Goal: Information Seeking & Learning: Understand process/instructions

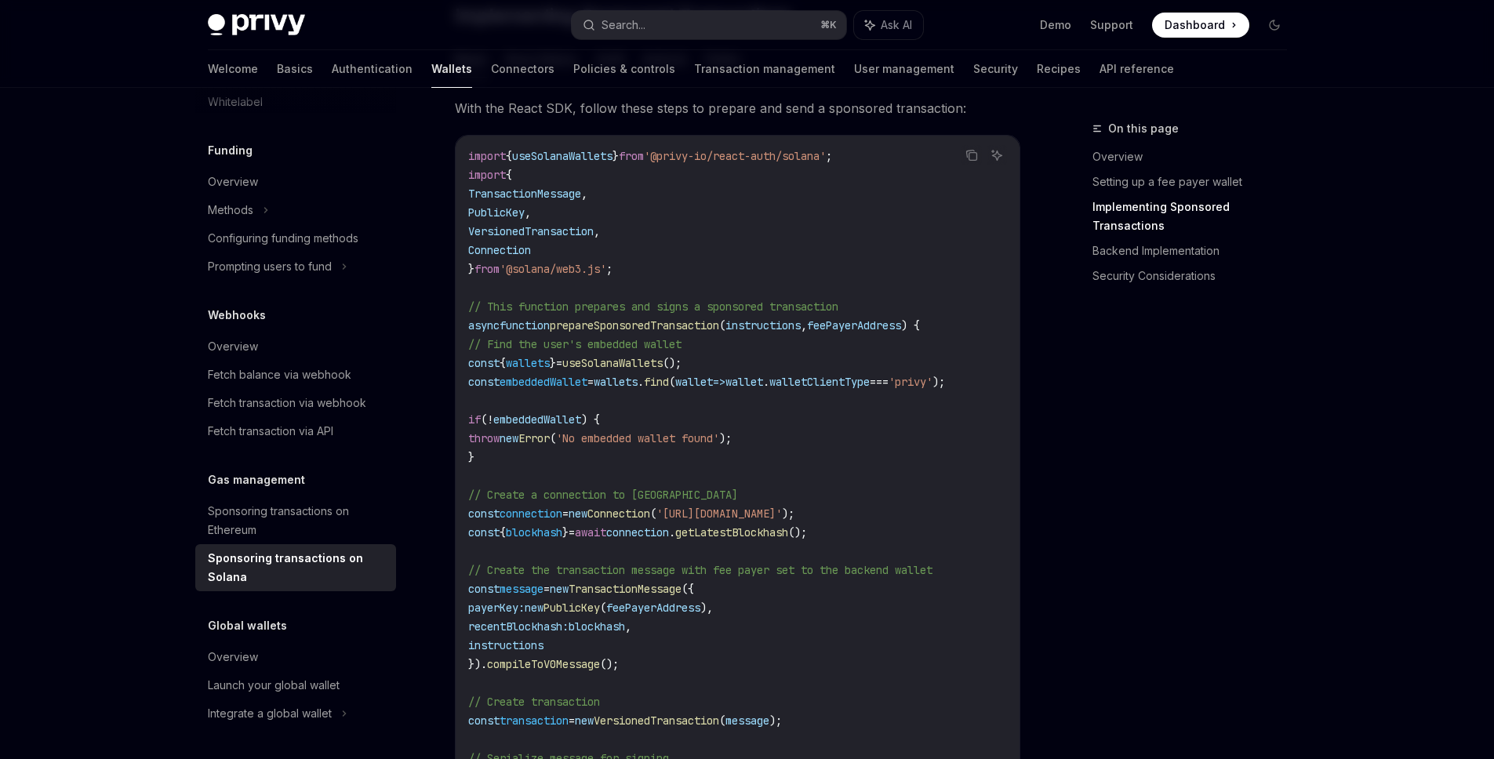
scroll to position [1289, 0]
drag, startPoint x: 1074, startPoint y: 289, endPoint x: 1114, endPoint y: 297, distance: 40.8
click at [1088, 293] on div "On this page Overview Setting up a fee payer wallet Implementing Sponsored Tran…" at bounding box center [1180, 439] width 238 height 640
click at [1069, 453] on div "On this page Overview Setting up a fee payer wallet Implementing Sponsored Tran…" at bounding box center [1180, 439] width 238 height 640
click at [845, 445] on code "import { useSolanaWallets } from '@privy-io/react-auth/solana' ; import { Trans…" at bounding box center [760, 737] width 584 height 1186
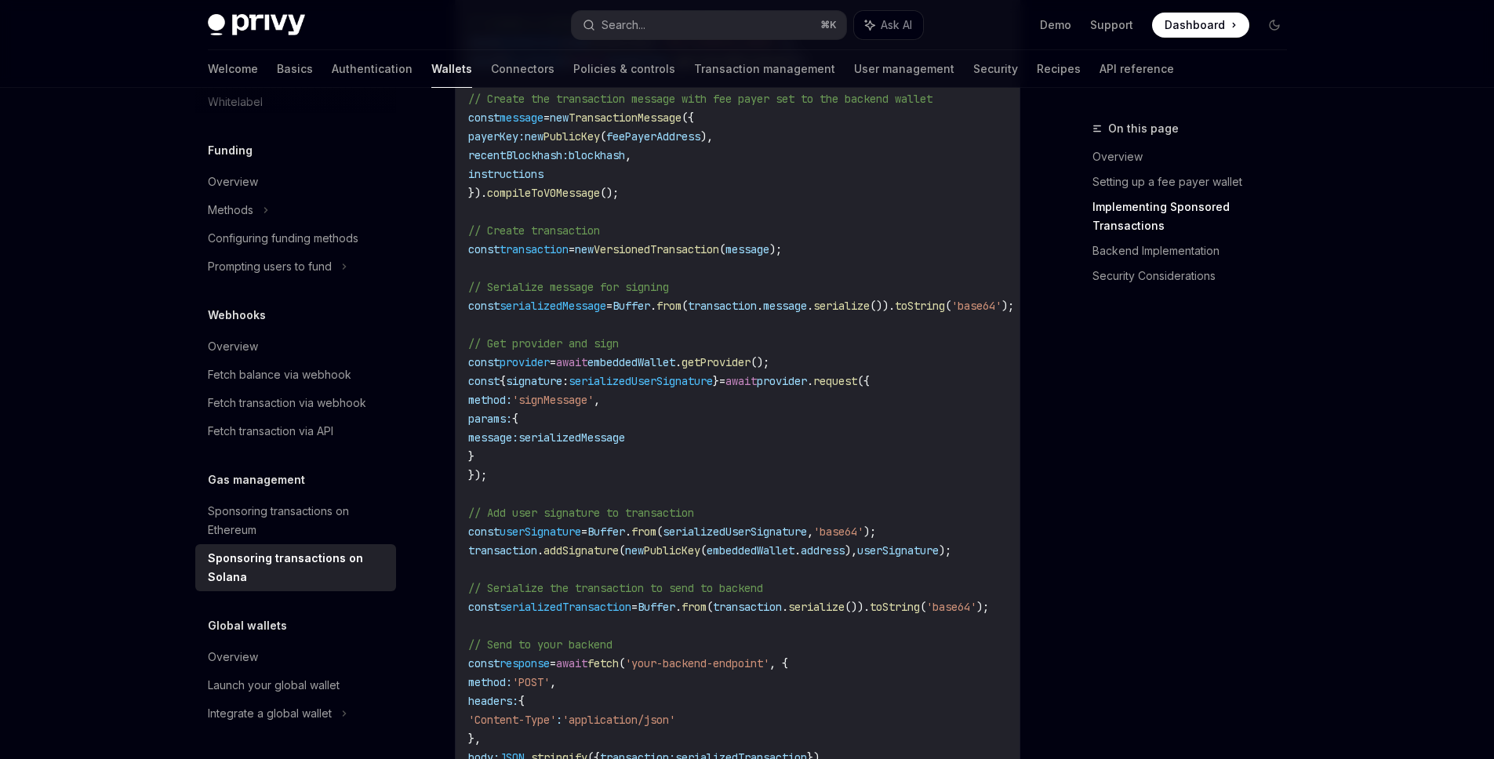
scroll to position [1759, 0]
click at [585, 421] on code "import { useSolanaWallets } from '@privy-io/react-auth/solana' ; import { Trans…" at bounding box center [760, 267] width 584 height 1186
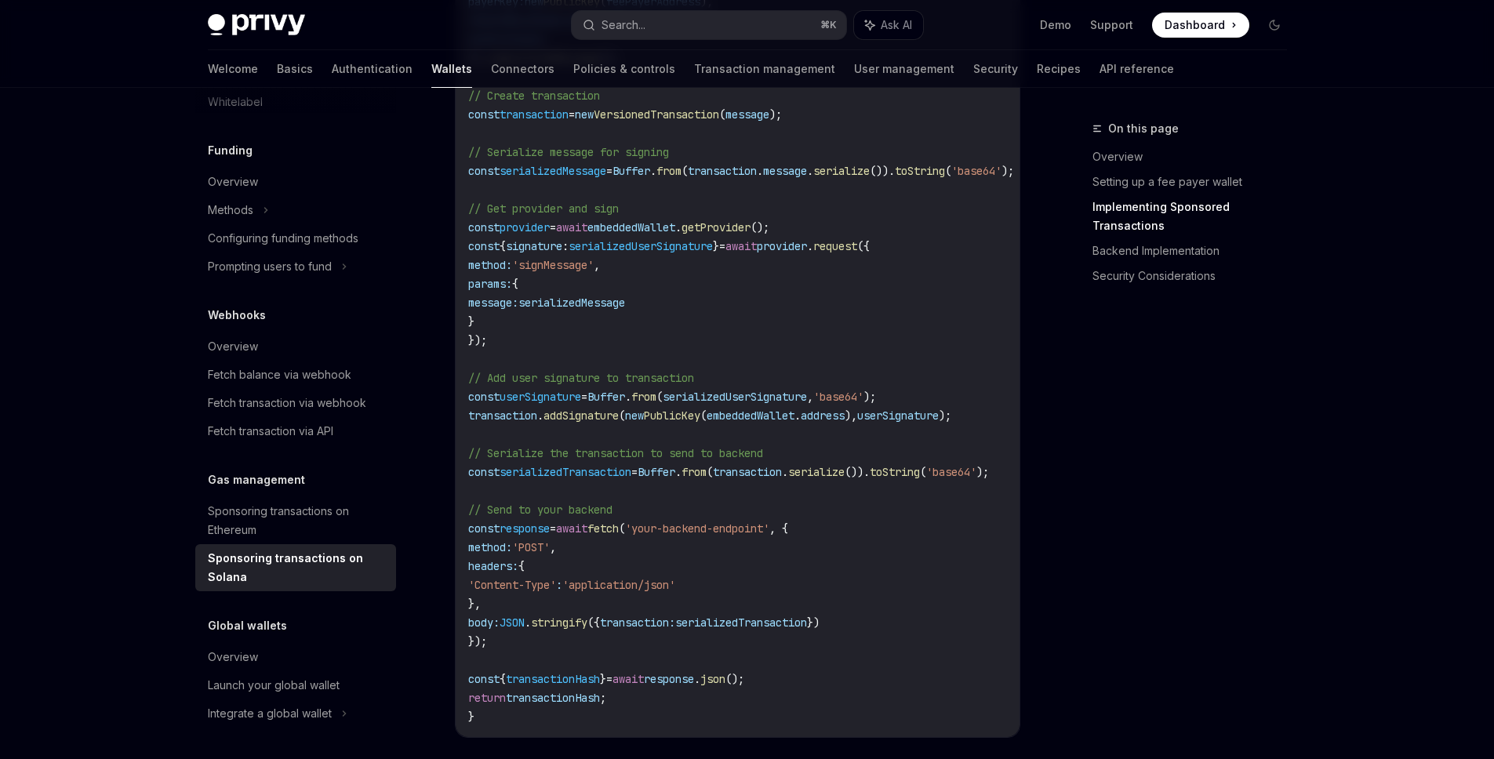
scroll to position [1931, 0]
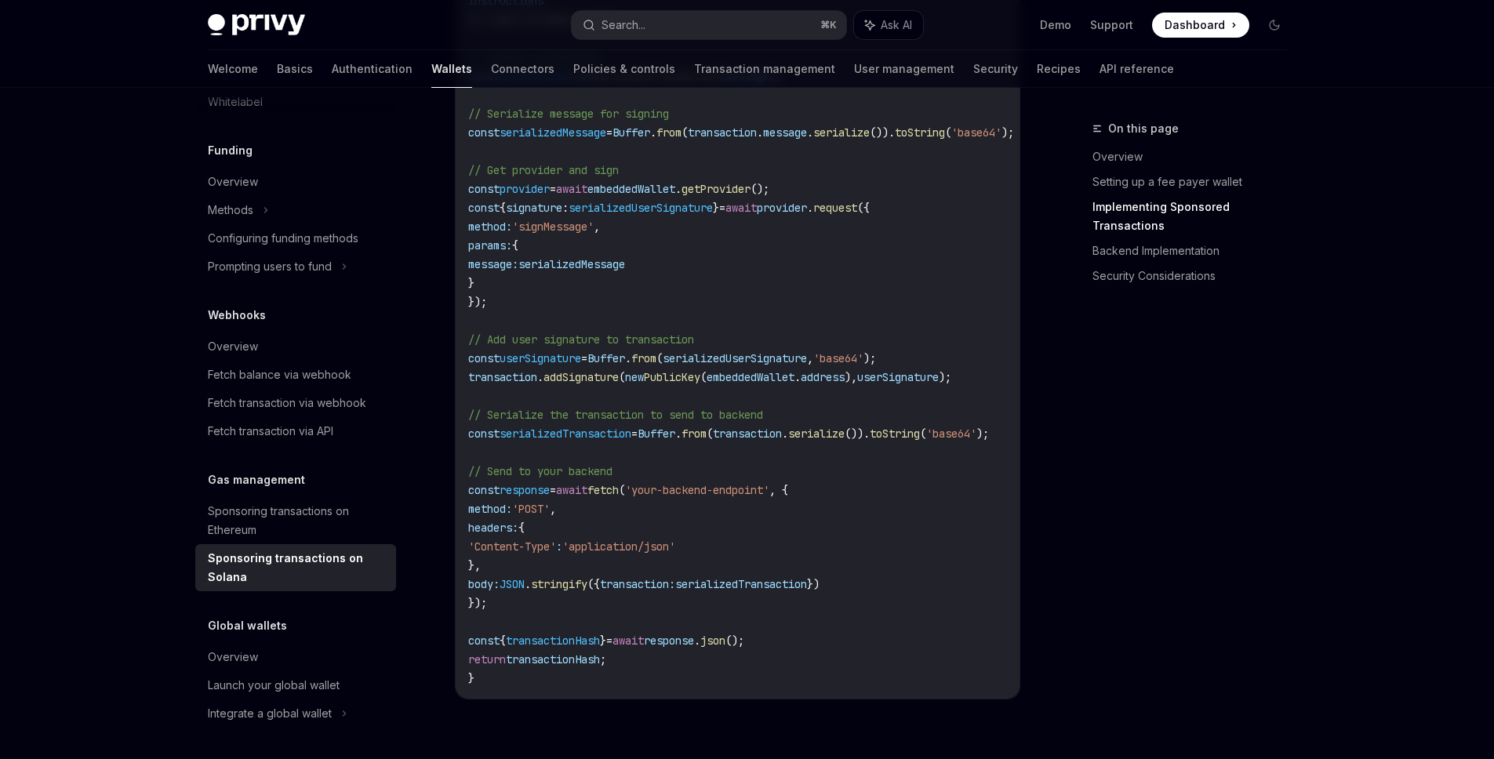
click at [580, 396] on code "import { useSolanaWallets } from '@privy-io/react-auth/solana' ; import { Trans…" at bounding box center [760, 95] width 584 height 1186
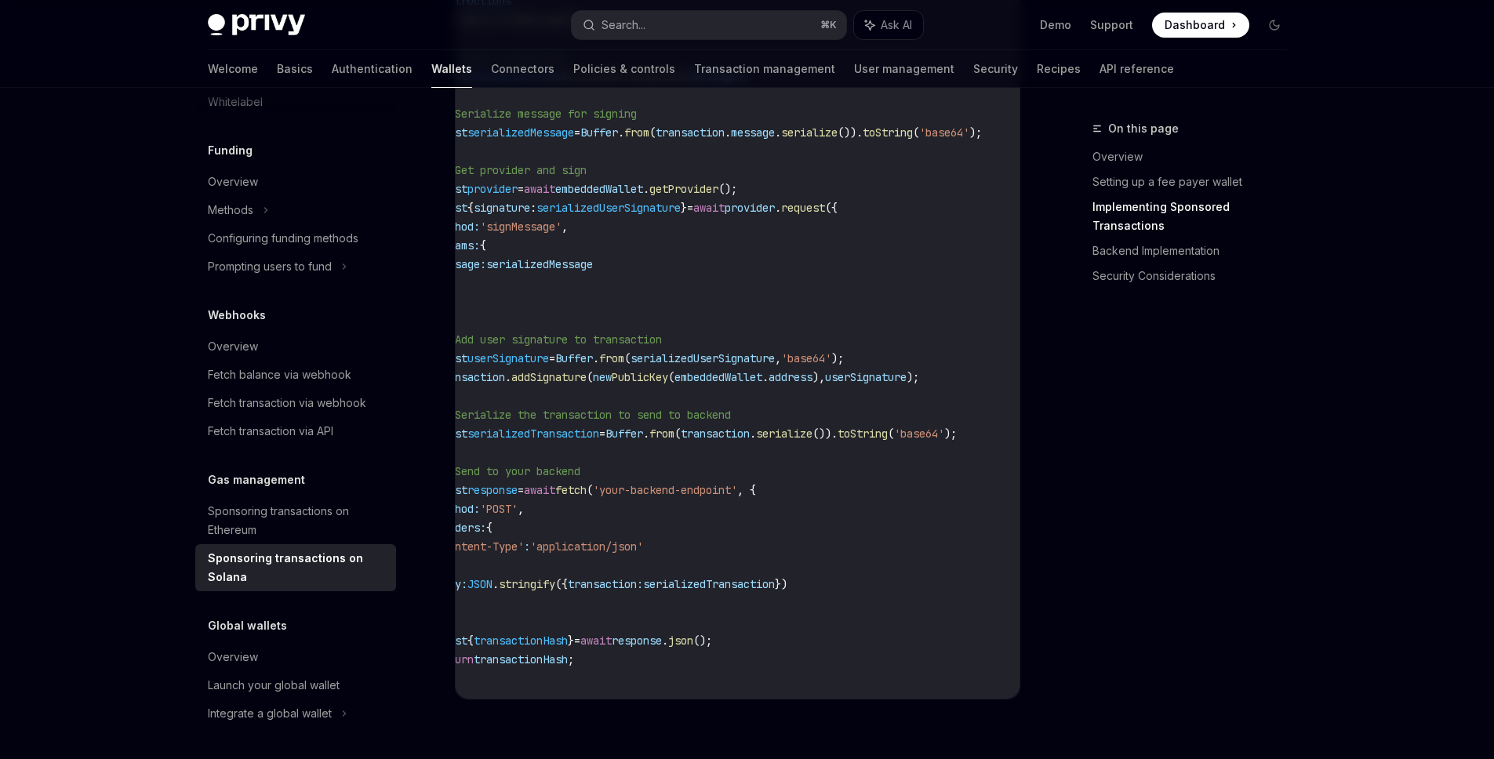
scroll to position [0, 0]
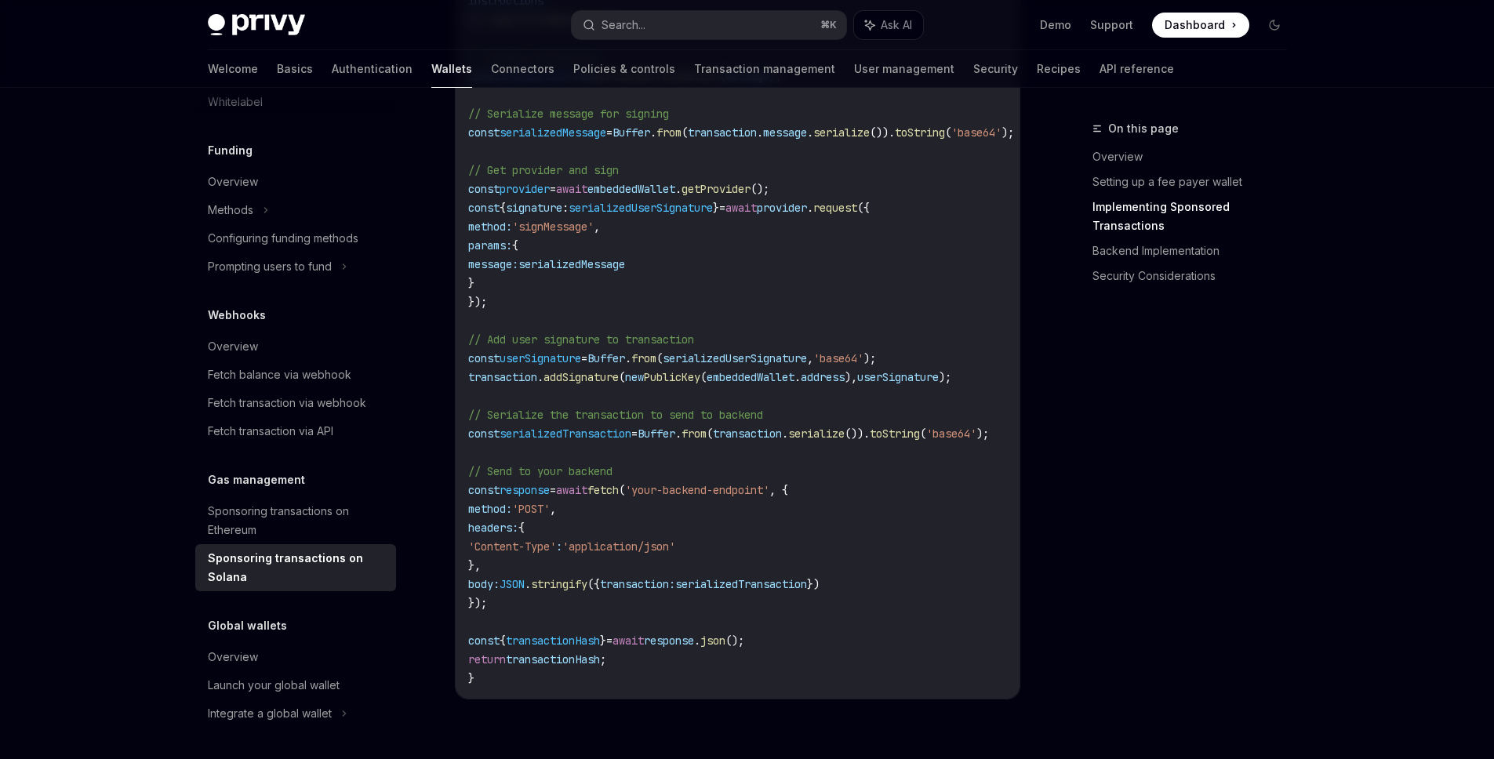
click at [681, 380] on span "PublicKey" at bounding box center [672, 377] width 56 height 14
click at [689, 347] on span "// Add user signature to transaction" at bounding box center [581, 340] width 226 height 14
click at [743, 357] on span "serializedUserSignature" at bounding box center [735, 358] width 144 height 14
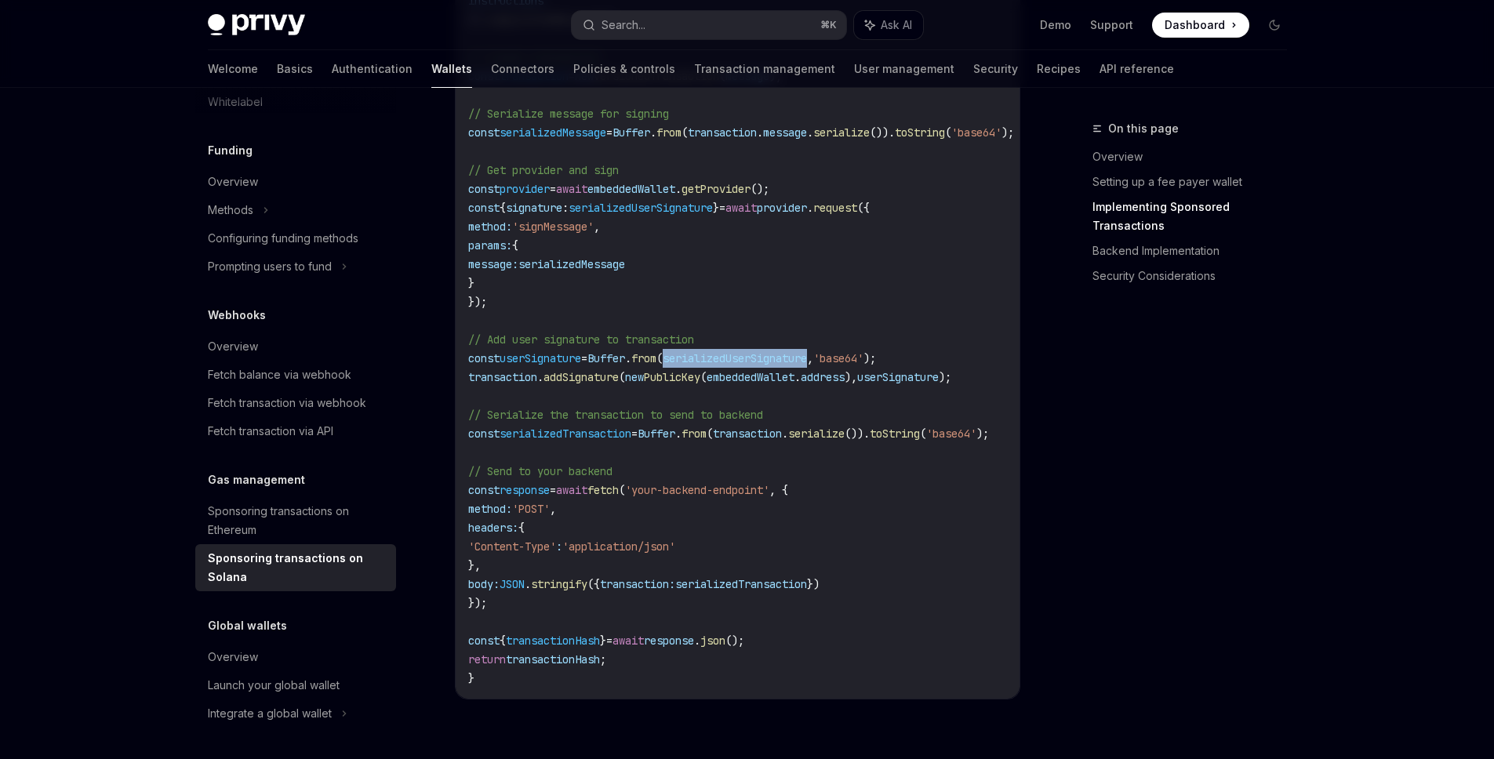
click at [743, 357] on span "serializedUserSignature" at bounding box center [735, 358] width 144 height 14
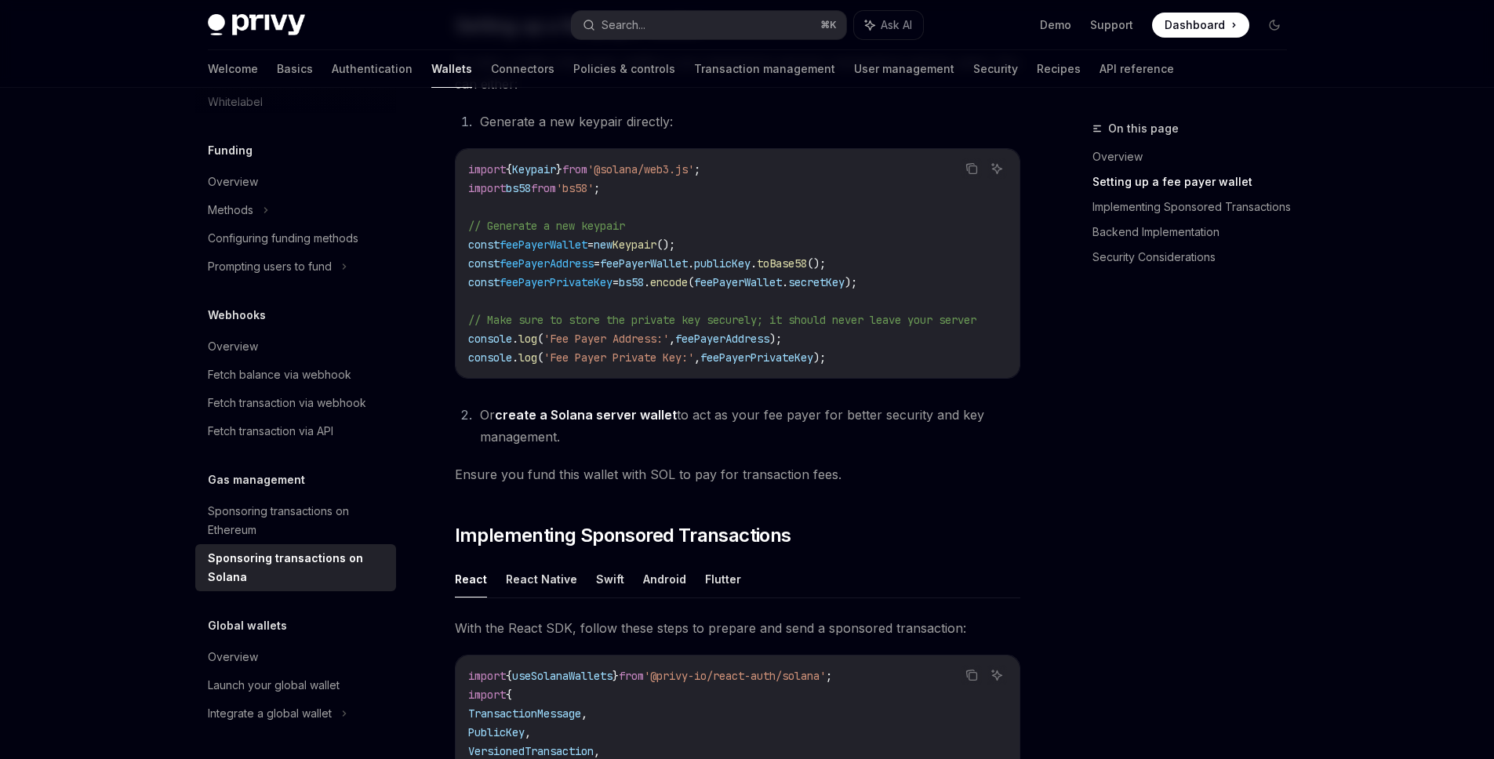
scroll to position [765, 0]
click at [1111, 321] on div "On this page Overview Setting up a fee payer wallet Implementing Sponsored Tran…" at bounding box center [1180, 439] width 238 height 640
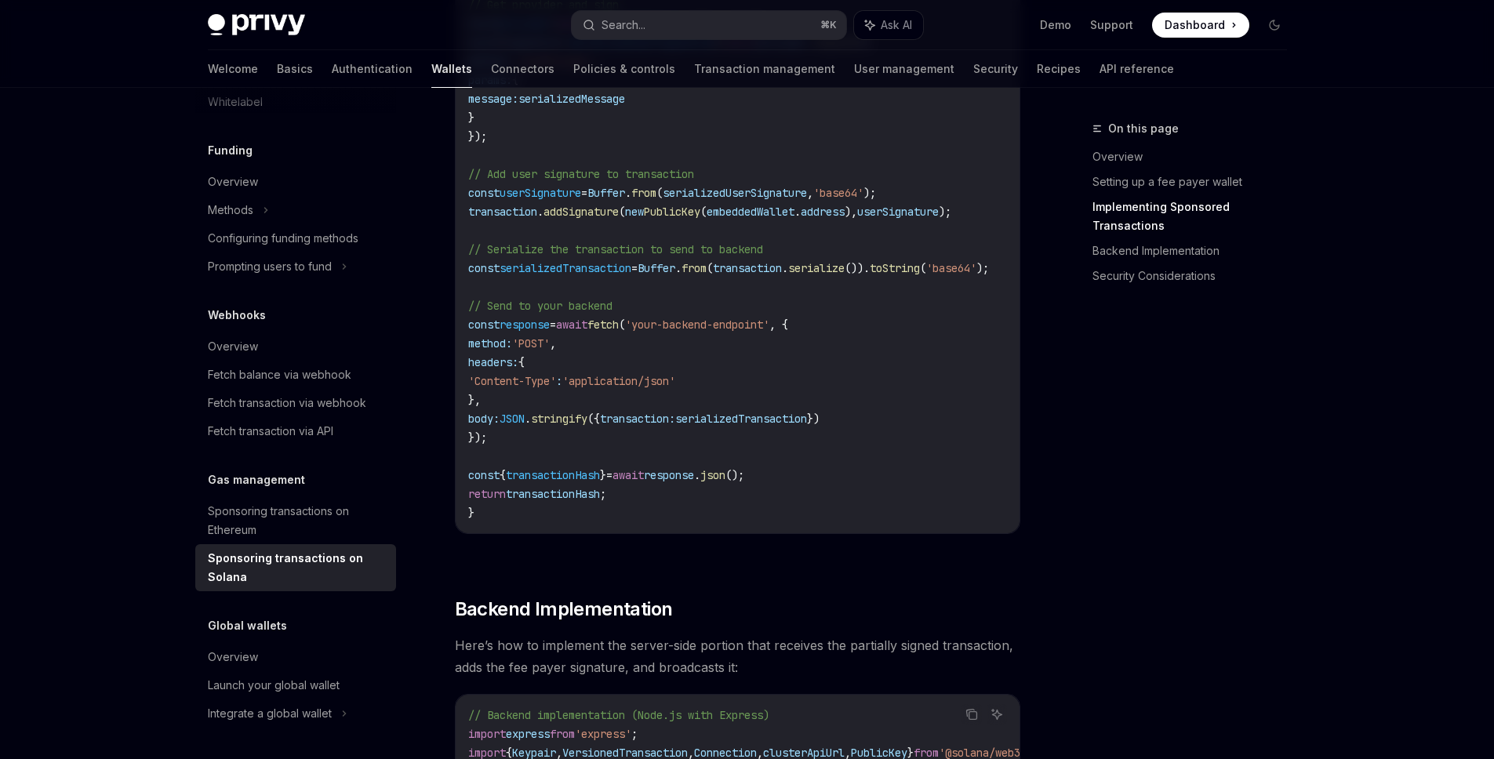
scroll to position [2098, 0]
